Goal: Contribute content: Add original content to the website for others to see

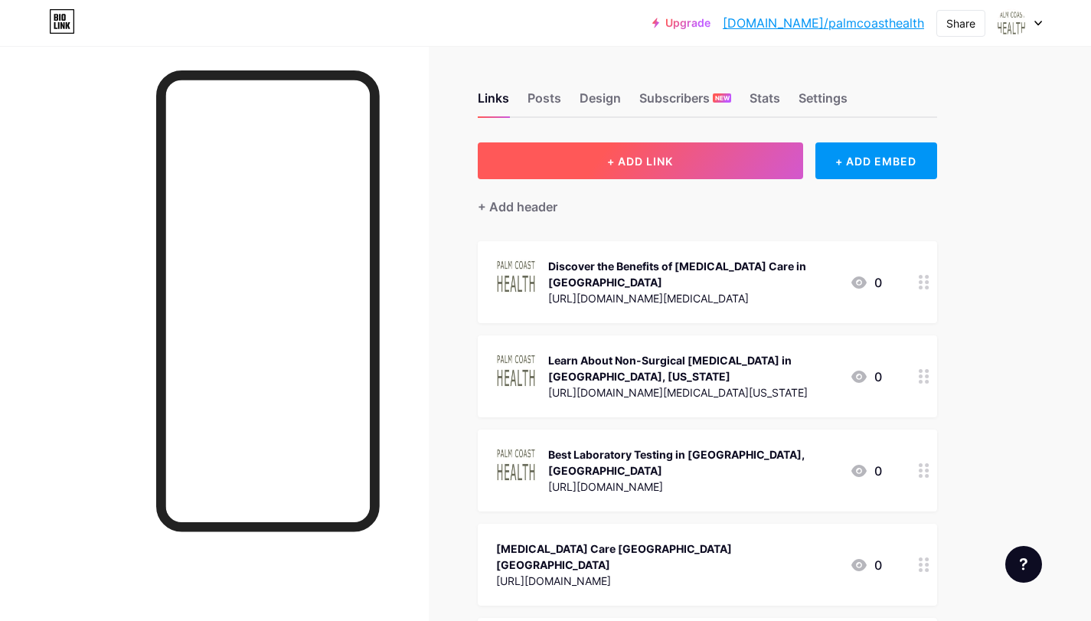
click at [651, 172] on button "+ ADD LINK" at bounding box center [640, 160] width 325 height 37
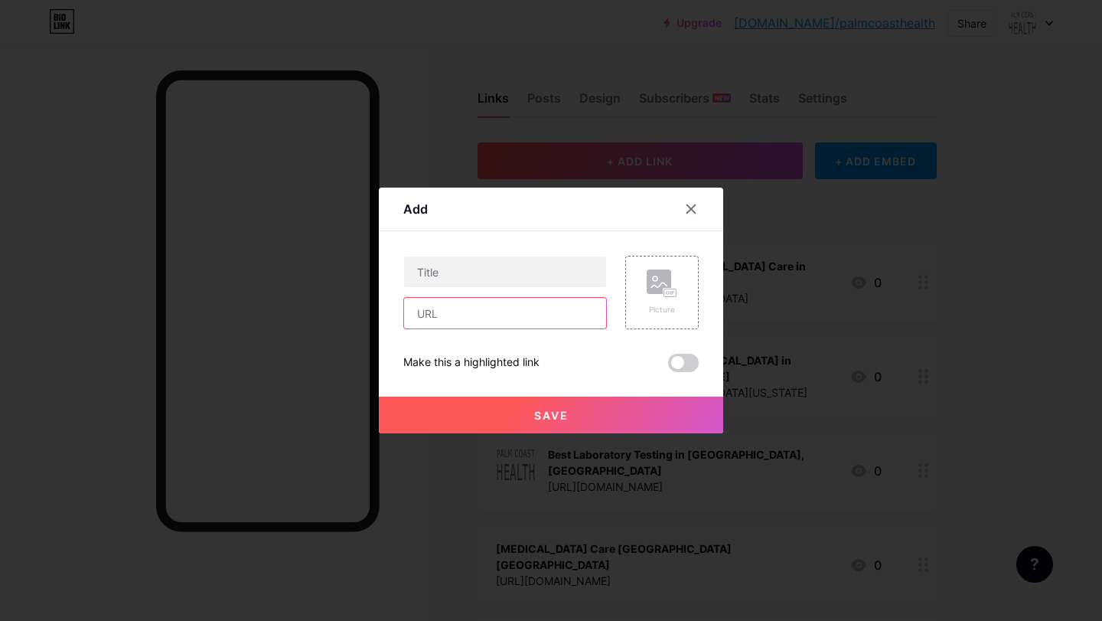
click at [495, 315] on input "text" at bounding box center [505, 313] width 202 height 31
drag, startPoint x: 491, startPoint y: 317, endPoint x: 497, endPoint y: 323, distance: 8.1
click at [491, 317] on input "text" at bounding box center [505, 313] width 202 height 31
paste input "[URL][DOMAIN_NAME]"
type input "[URL][DOMAIN_NAME]"
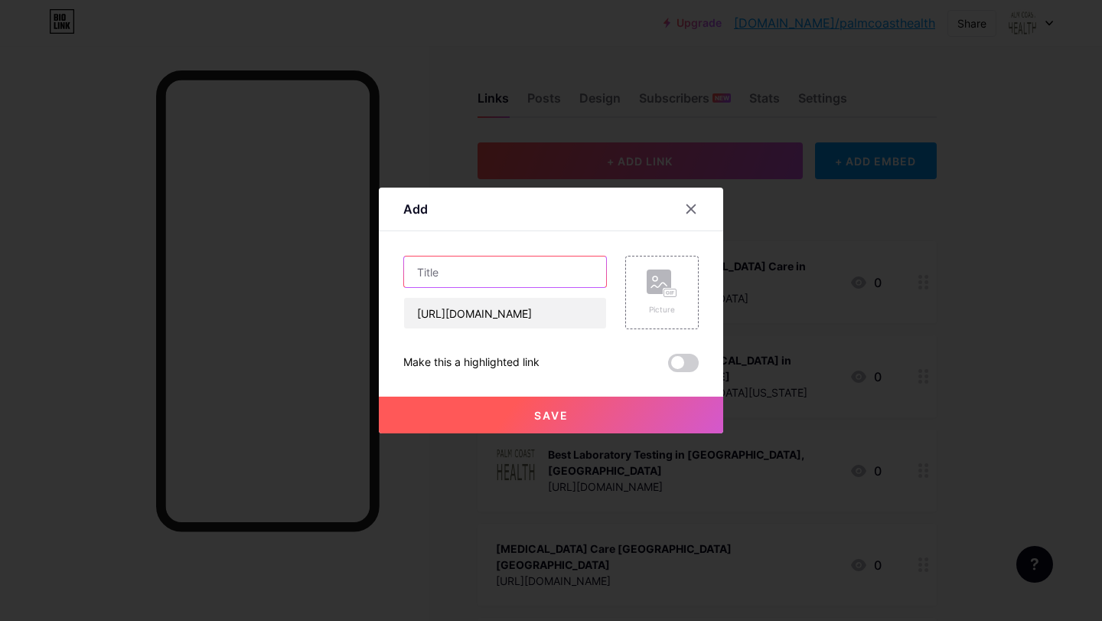
drag, startPoint x: 462, startPoint y: 269, endPoint x: 491, endPoint y: 275, distance: 28.8
click at [462, 269] on input "text" at bounding box center [505, 271] width 202 height 31
paste input "Palm Coast Health [MEDICAL_DATA] Care"
type input "Palm Coast Health [MEDICAL_DATA] Care"
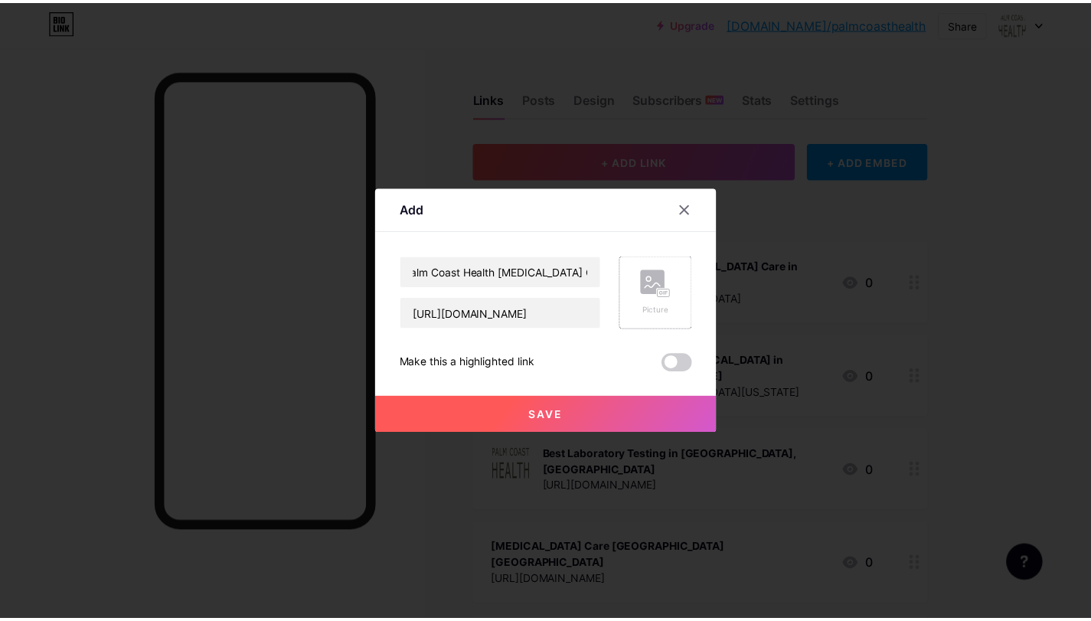
scroll to position [0, 0]
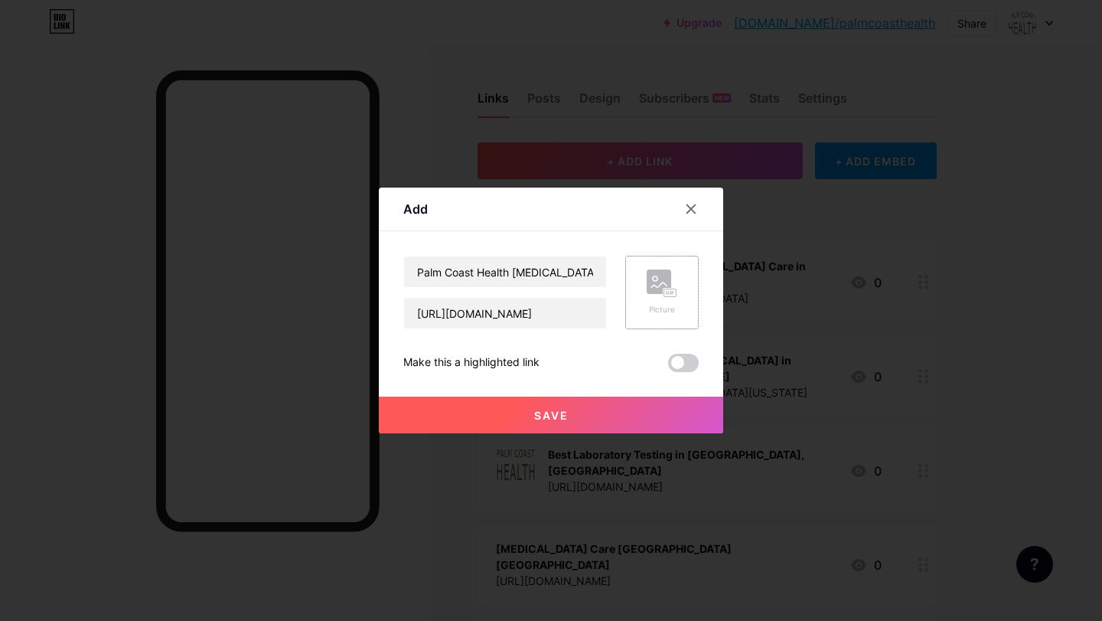
click at [668, 287] on icon at bounding box center [662, 283] width 31 height 28
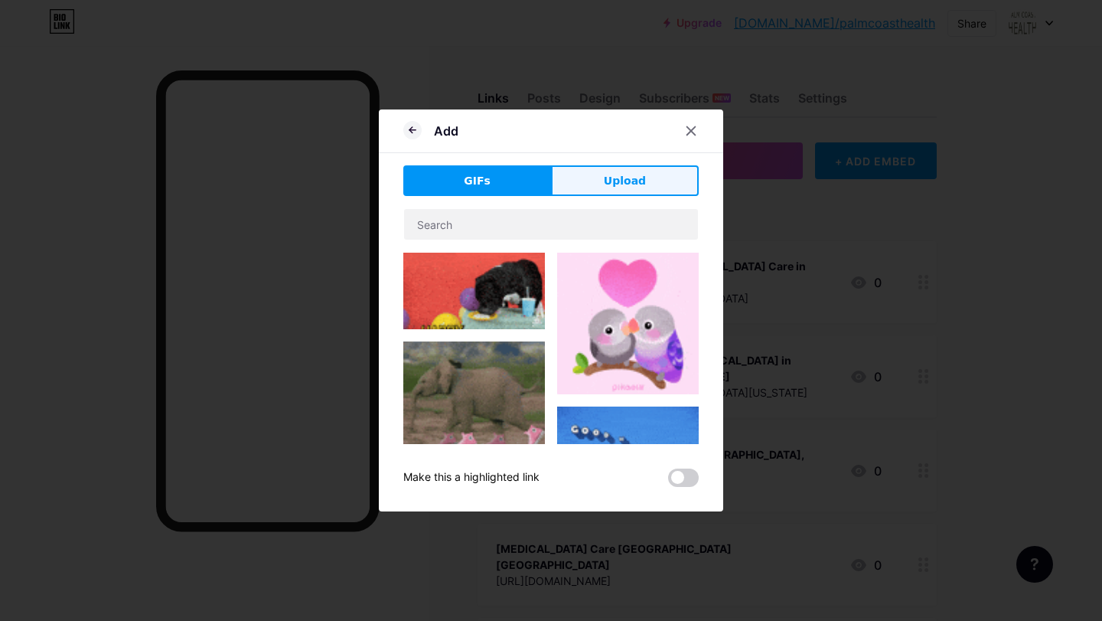
click at [622, 185] on span "Upload" at bounding box center [625, 181] width 42 height 16
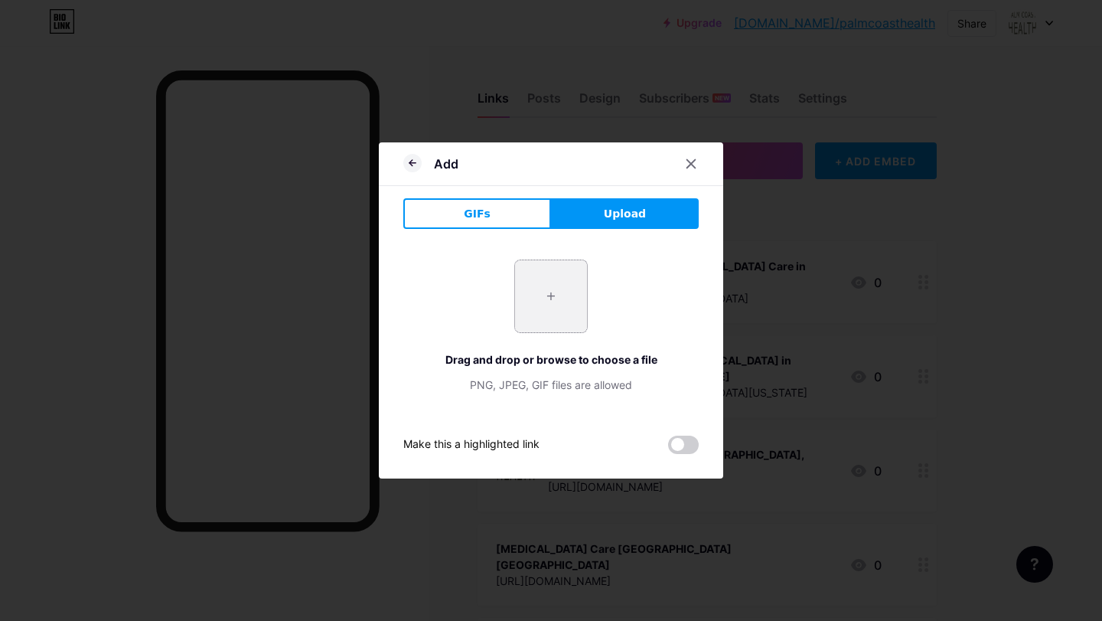
click at [543, 280] on input "file" at bounding box center [551, 296] width 72 height 72
type input "C:\fakepath\2.png"
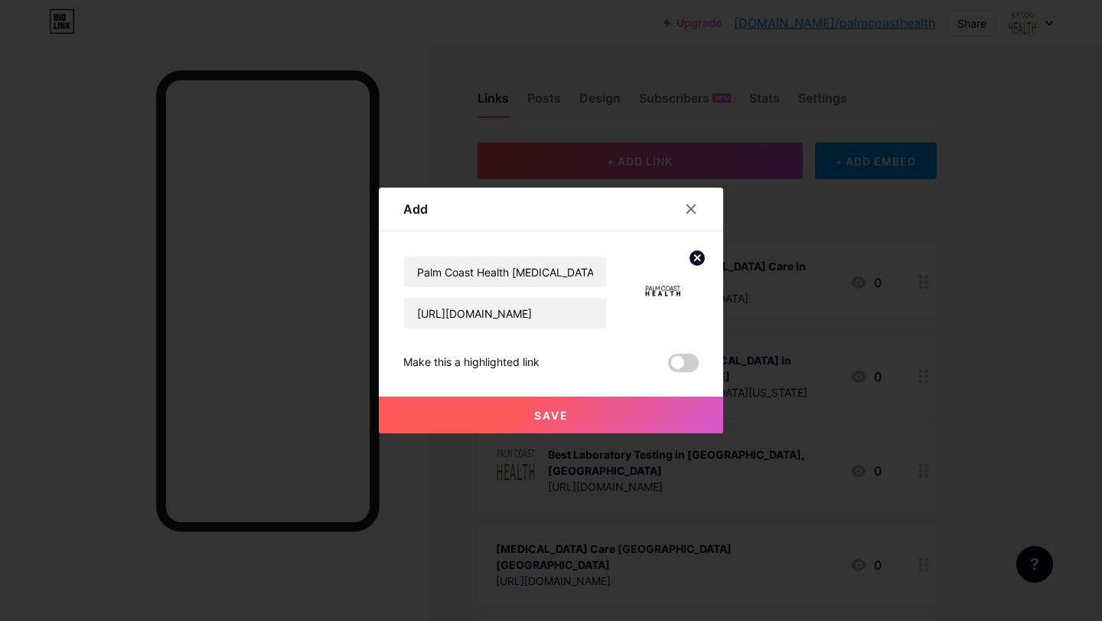
click at [573, 416] on button "Save" at bounding box center [551, 415] width 345 height 37
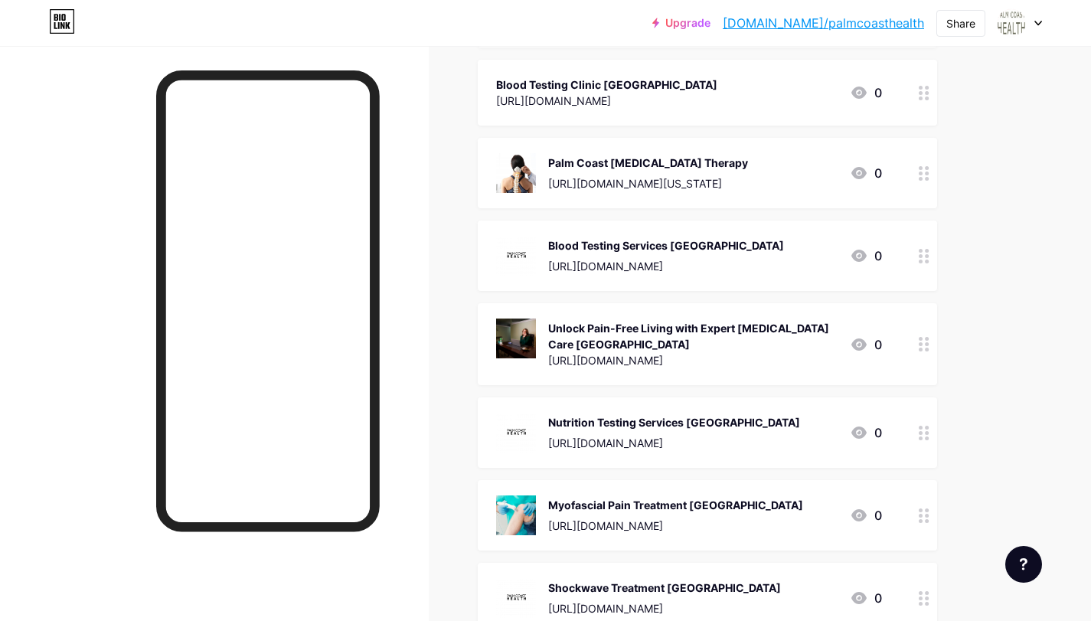
scroll to position [1194, 0]
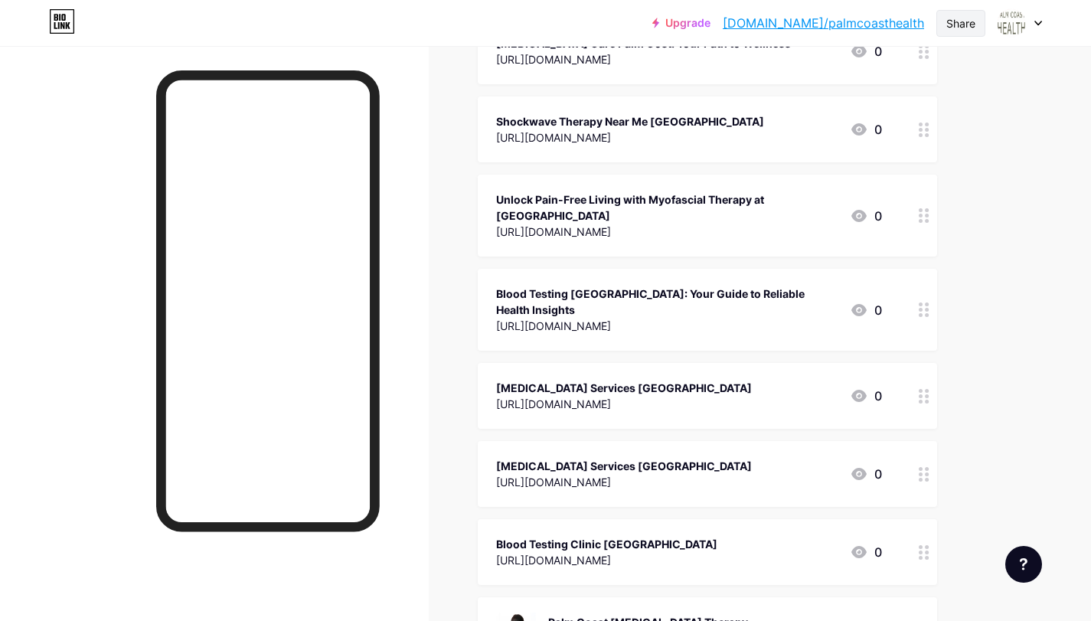
click at [975, 18] on div "Share" at bounding box center [960, 23] width 29 height 16
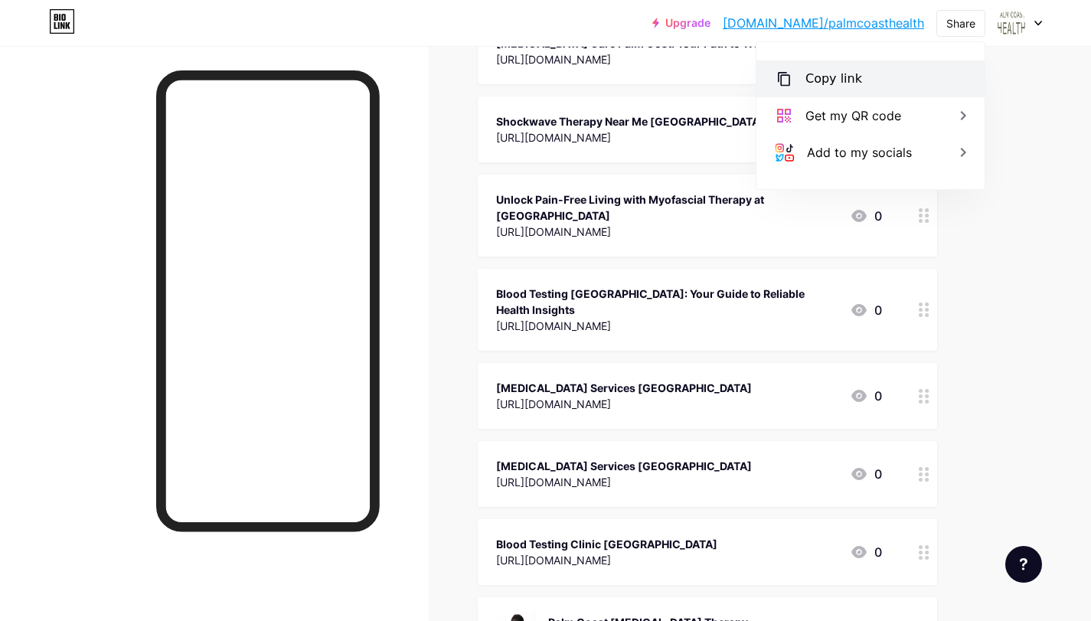
click at [840, 81] on div "Copy link" at bounding box center [833, 79] width 57 height 18
